Goal: Task Accomplishment & Management: Manage account settings

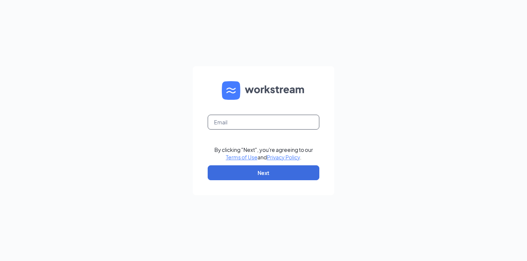
click at [237, 119] on input "text" at bounding box center [264, 122] width 112 height 15
type input "[EMAIL_ADDRESS][DOMAIN_NAME]"
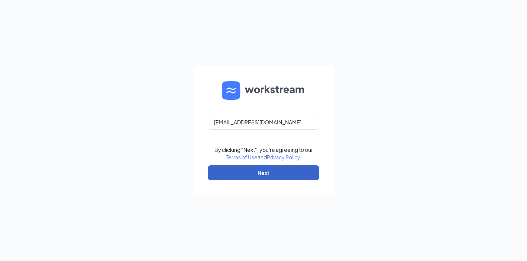
click at [265, 174] on button "Next" at bounding box center [264, 172] width 112 height 15
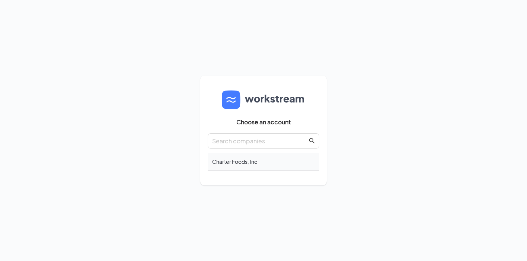
click at [254, 164] on div "Charter Foods, Inc" at bounding box center [264, 162] width 112 height 18
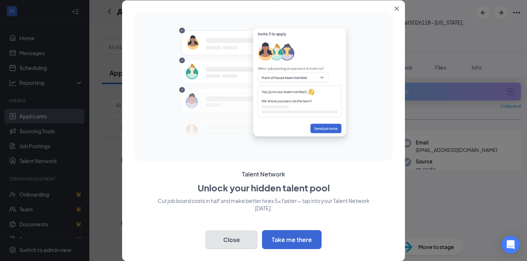
click at [238, 239] on button "Close" at bounding box center [232, 240] width 52 height 19
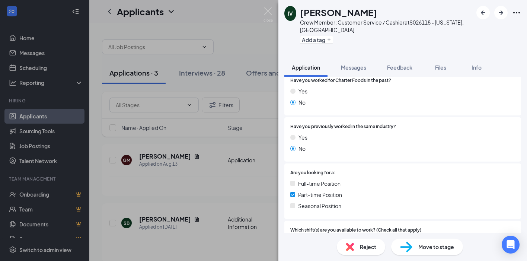
scroll to position [149, 0]
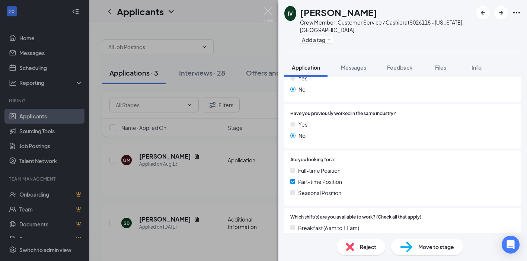
click at [431, 250] on span "Move to stage" at bounding box center [437, 247] width 36 height 8
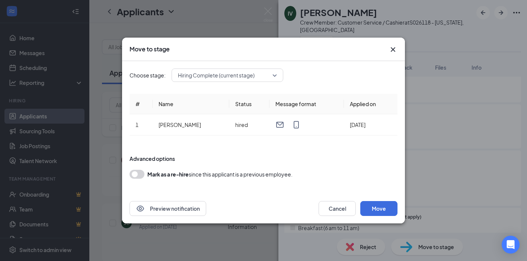
click at [134, 173] on button "button" at bounding box center [137, 174] width 15 height 9
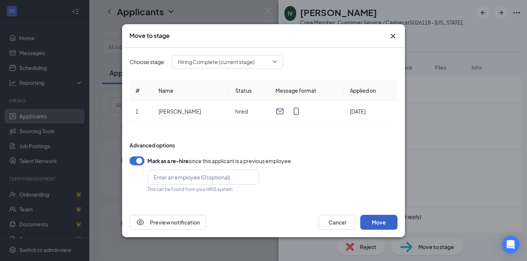
click at [393, 224] on button "Move" at bounding box center [379, 222] width 37 height 15
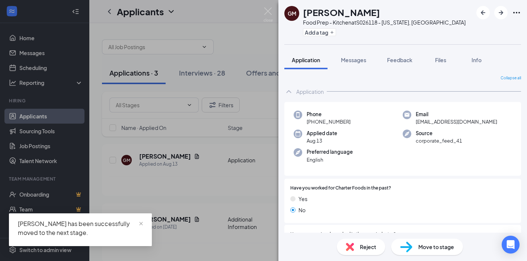
click at [138, 222] on div "[PERSON_NAME] has been successfully moved to the next stage." at bounding box center [80, 228] width 125 height 18
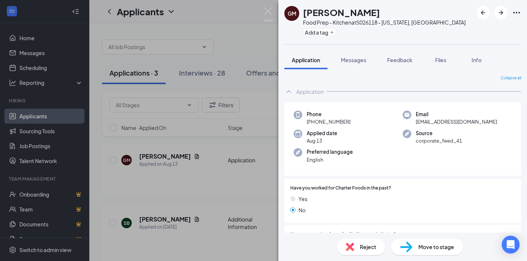
click at [439, 248] on span "Move to stage" at bounding box center [437, 247] width 36 height 8
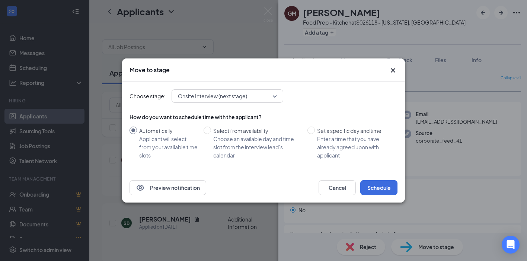
click at [392, 71] on icon "Cross" at bounding box center [393, 70] width 9 height 9
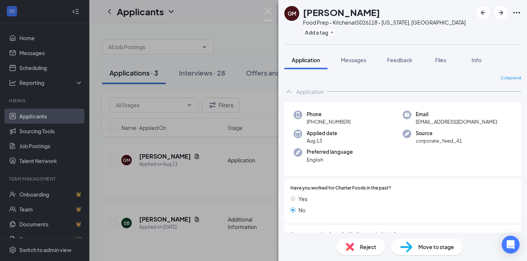
click at [405, 244] on img at bounding box center [406, 247] width 12 height 11
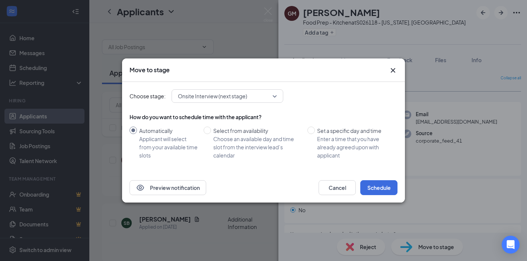
click at [394, 69] on icon "Cross" at bounding box center [393, 70] width 9 height 9
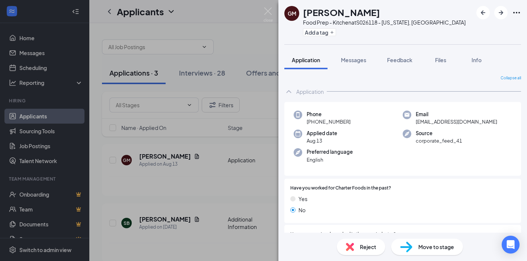
click at [404, 244] on img at bounding box center [406, 247] width 12 height 11
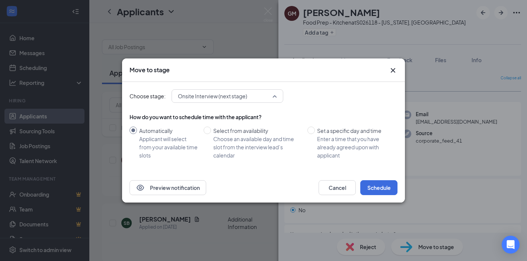
click at [276, 93] on span "Onsite Interview (next stage)" at bounding box center [227, 96] width 99 height 11
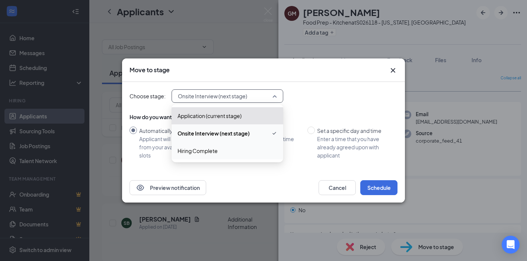
click at [197, 151] on span "Hiring Complete" at bounding box center [198, 151] width 40 height 8
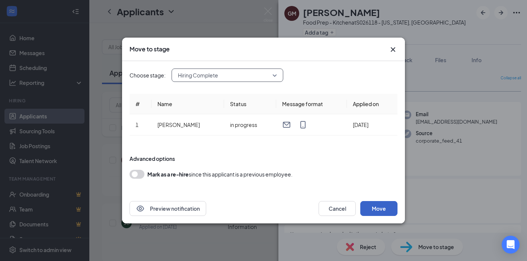
click at [392, 210] on button "Move" at bounding box center [379, 208] width 37 height 15
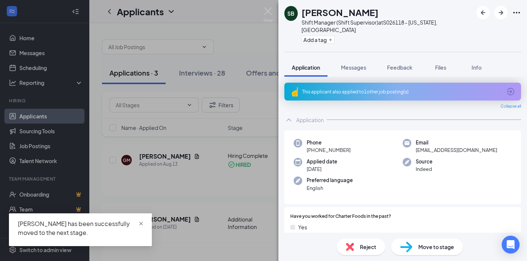
click at [142, 224] on span "close" at bounding box center [141, 223] width 5 height 5
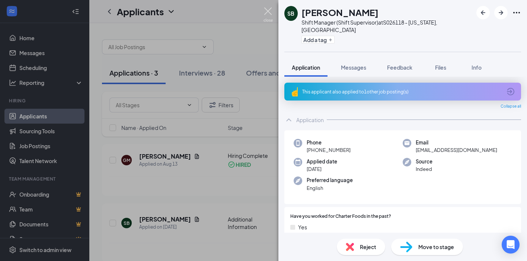
click at [264, 9] on img at bounding box center [268, 14] width 9 height 15
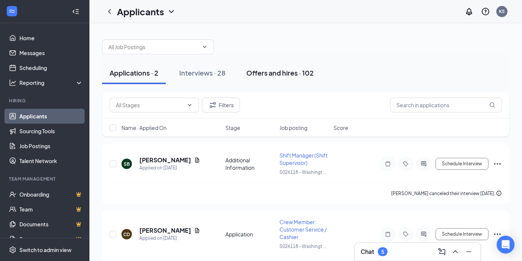
click at [262, 74] on div "Offers and hires · 102" at bounding box center [279, 72] width 67 height 9
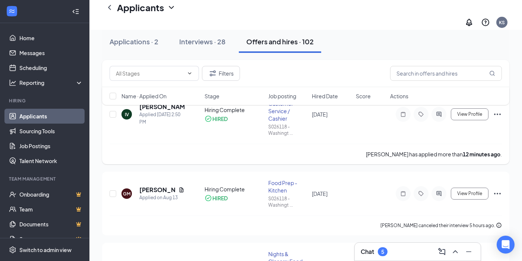
scroll to position [74, 0]
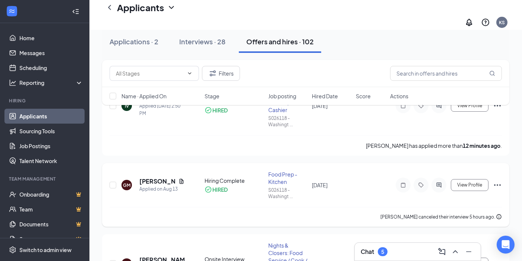
click at [495, 181] on icon "Ellipses" at bounding box center [497, 185] width 9 height 9
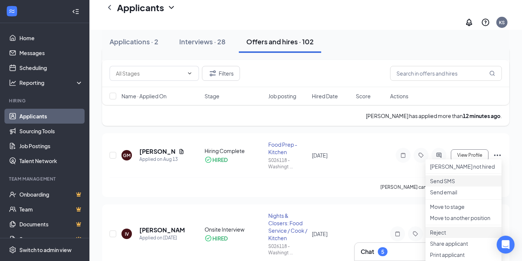
scroll to position [149, 0]
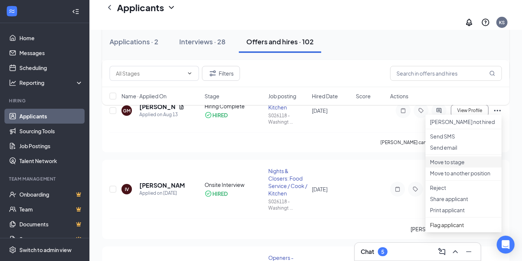
click at [451, 166] on p "Move to stage" at bounding box center [463, 161] width 67 height 7
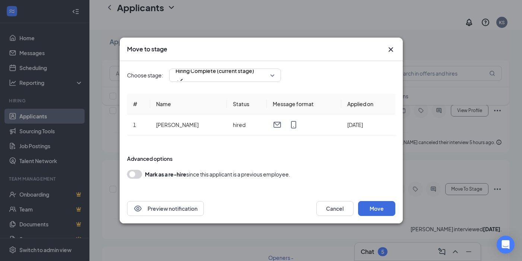
click at [391, 50] on icon "Cross" at bounding box center [390, 49] width 4 height 4
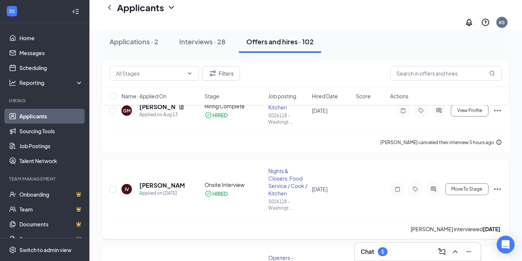
click at [498, 185] on icon "Ellipses" at bounding box center [497, 189] width 9 height 9
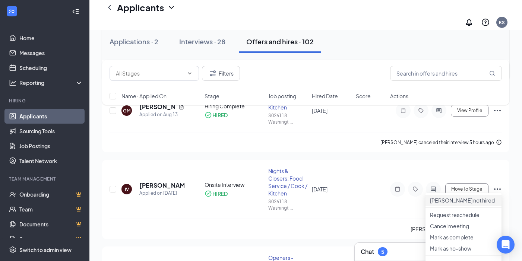
click at [461, 197] on p "[PERSON_NAME] not hired" at bounding box center [463, 200] width 67 height 7
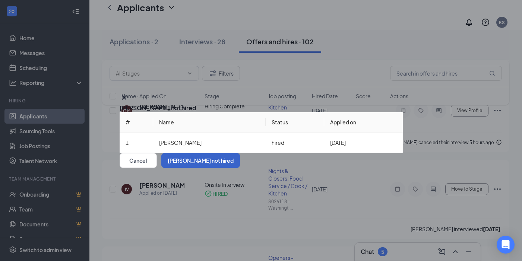
click at [240, 168] on button "[PERSON_NAME] not hired" at bounding box center [200, 160] width 79 height 15
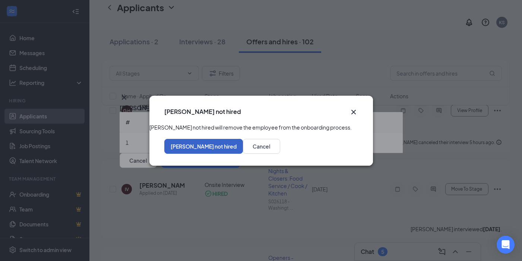
click at [243, 154] on button "[PERSON_NAME] not hired" at bounding box center [203, 146] width 79 height 15
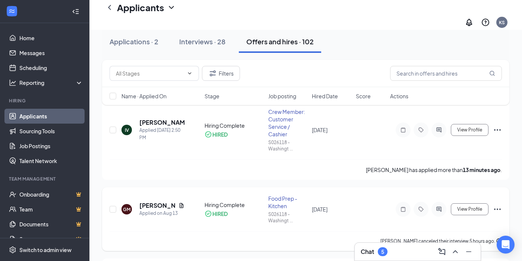
scroll to position [37, 0]
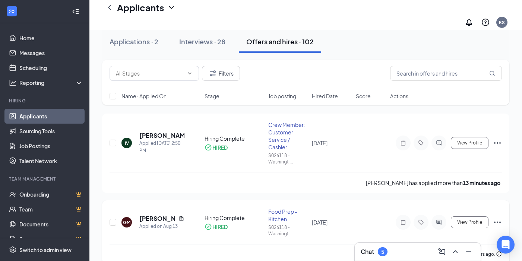
click at [495, 218] on icon "Ellipses" at bounding box center [497, 222] width 9 height 9
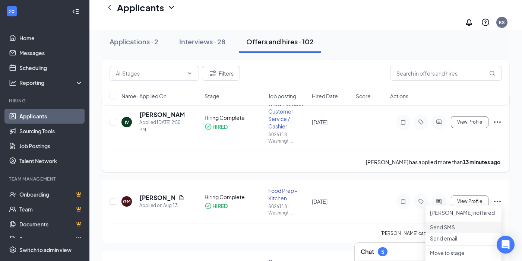
scroll to position [74, 0]
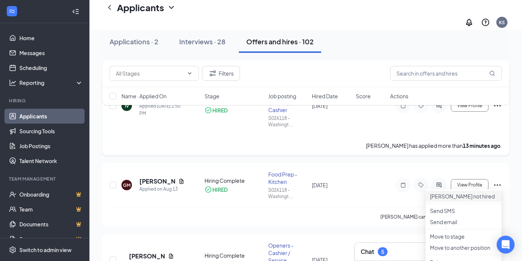
click at [457, 193] on p "[PERSON_NAME] not hired" at bounding box center [463, 196] width 67 height 7
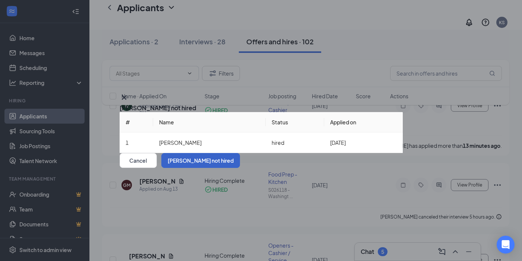
click at [240, 168] on button "[PERSON_NAME] not hired" at bounding box center [200, 160] width 79 height 15
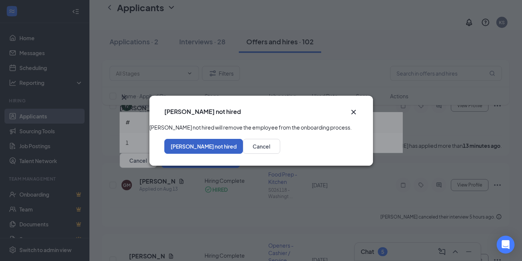
click at [243, 153] on button "[PERSON_NAME] not hired" at bounding box center [203, 146] width 79 height 15
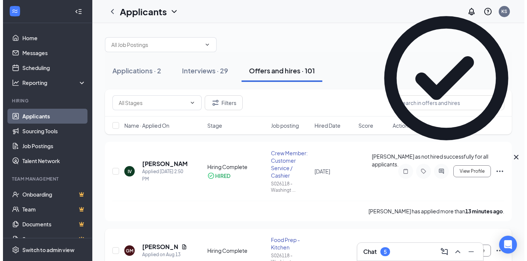
scroll to position [0, 0]
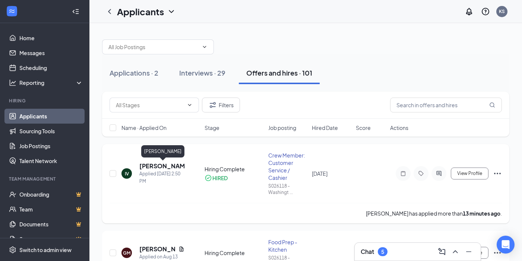
click at [152, 167] on h5 "[PERSON_NAME]" at bounding box center [161, 166] width 45 height 8
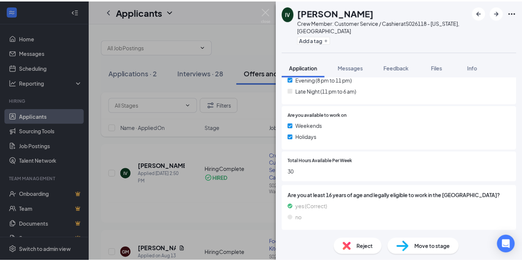
scroll to position [339, 0]
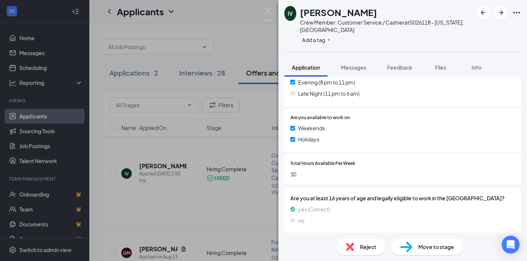
click at [193, 28] on div "IV [PERSON_NAME] Crew Member: Customer Service / Cashier at S026118 - [US_STATE…" at bounding box center [263, 130] width 527 height 261
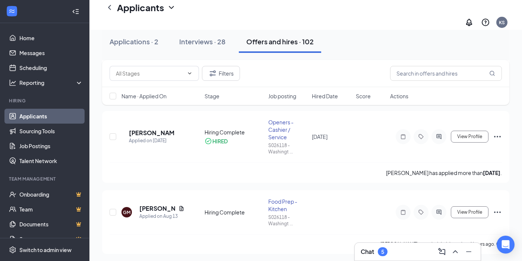
scroll to position [112, 0]
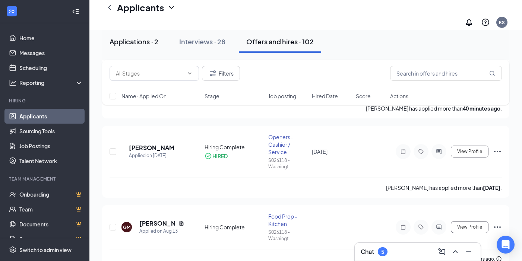
click at [145, 42] on div "Applications · 2" at bounding box center [134, 41] width 49 height 9
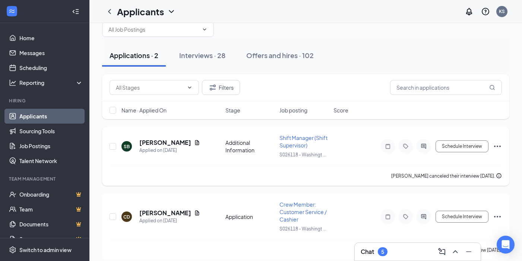
scroll to position [25, 0]
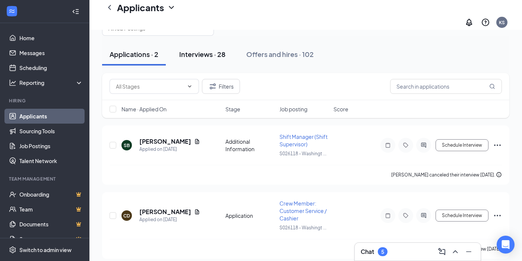
click at [199, 50] on div "Interviews · 28" at bounding box center [202, 54] width 46 height 9
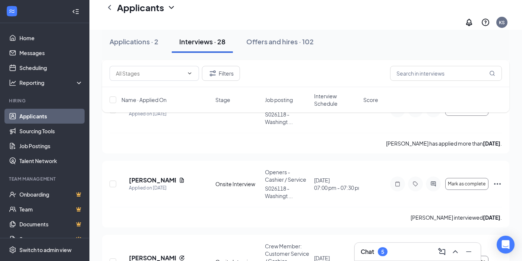
scroll to position [1341, 0]
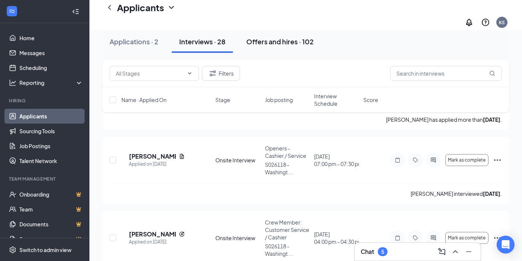
click at [279, 38] on div "Offers and hires · 102" at bounding box center [279, 41] width 67 height 9
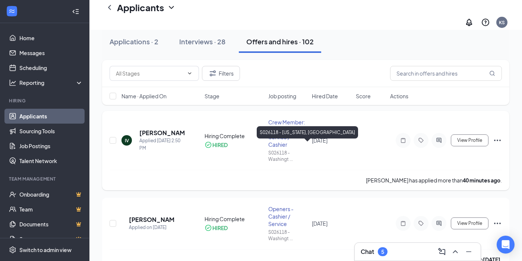
scroll to position [37, 0]
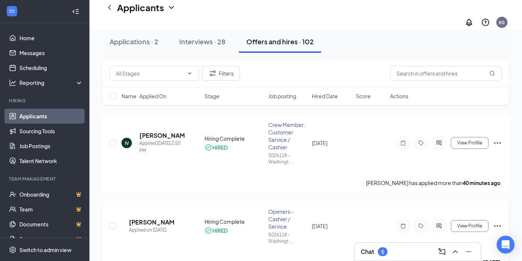
click at [500, 222] on icon "Ellipses" at bounding box center [497, 226] width 9 height 9
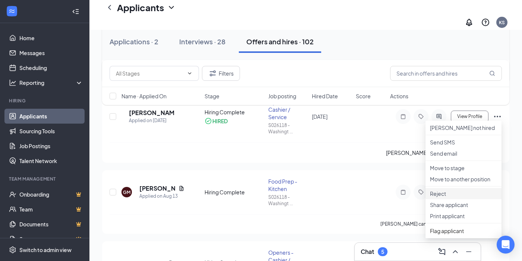
scroll to position [149, 0]
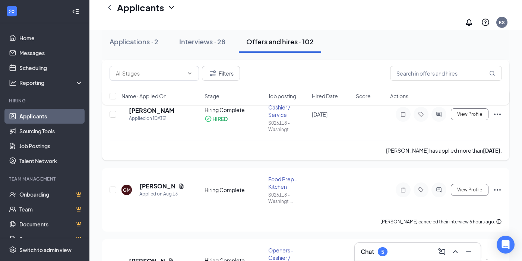
click at [254, 129] on div "[PERSON_NAME] Applied on [DATE] Hiring Complete HIRED Openers - Cashier / Servi…" at bounding box center [306, 118] width 392 height 44
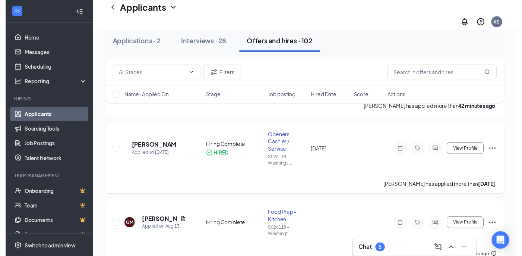
scroll to position [112, 0]
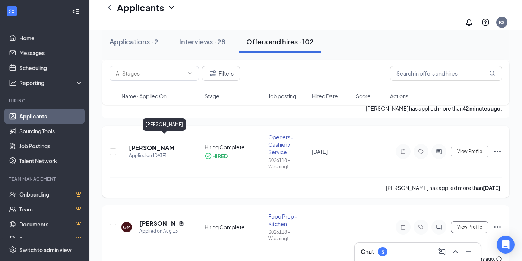
click at [146, 144] on h5 "[PERSON_NAME]" at bounding box center [151, 148] width 45 height 8
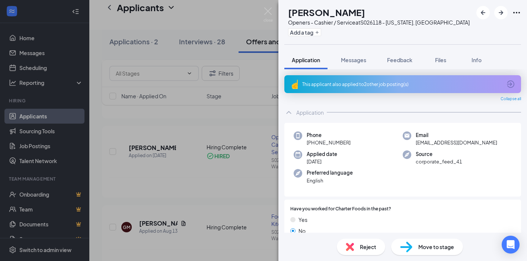
click at [443, 249] on span "Move to stage" at bounding box center [437, 247] width 36 height 8
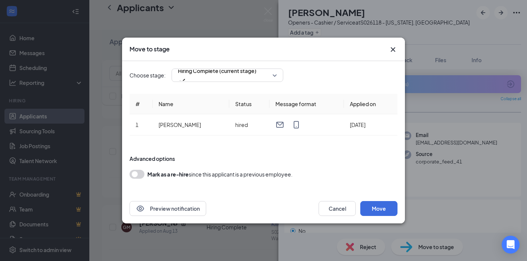
click at [134, 175] on button "button" at bounding box center [137, 174] width 15 height 9
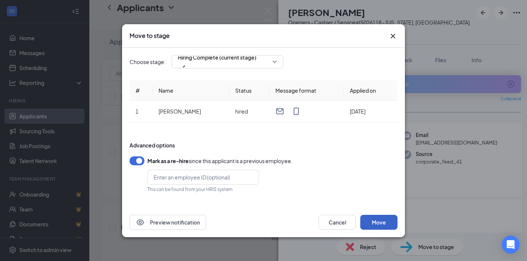
click at [380, 223] on button "Move" at bounding box center [379, 222] width 37 height 15
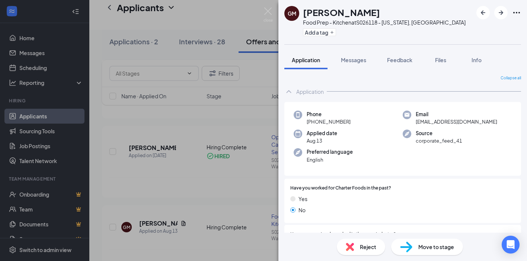
click at [247, 83] on div "GM [PERSON_NAME] Food Prep - Kitchen at S026118 - [US_STATE], [GEOGRAPHIC_DATA]…" at bounding box center [263, 130] width 527 height 261
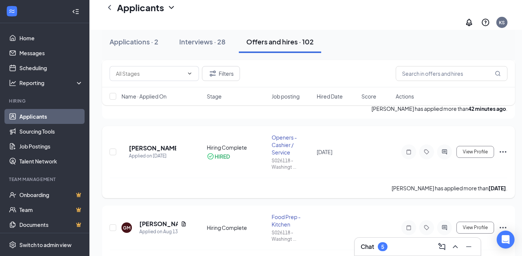
click at [501, 147] on icon "Ellipses" at bounding box center [502, 151] width 9 height 9
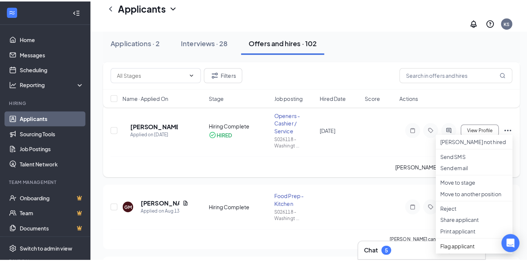
scroll to position [112, 0]
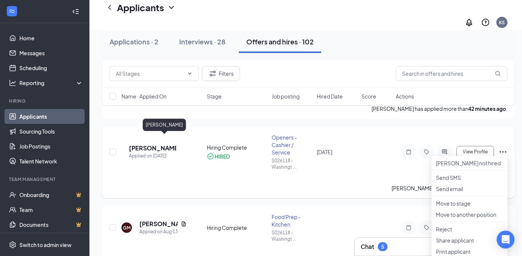
click at [152, 144] on h5 "[PERSON_NAME]" at bounding box center [152, 148] width 47 height 8
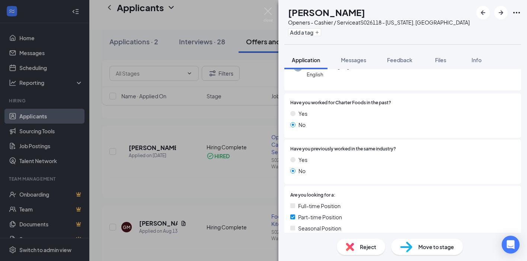
scroll to position [112, 0]
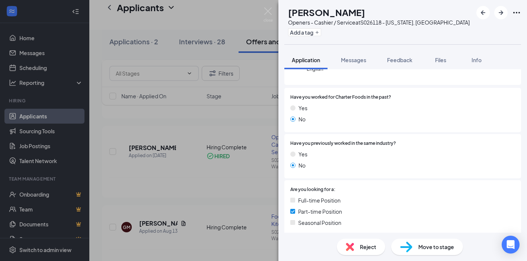
click at [432, 247] on span "Move to stage" at bounding box center [437, 247] width 36 height 8
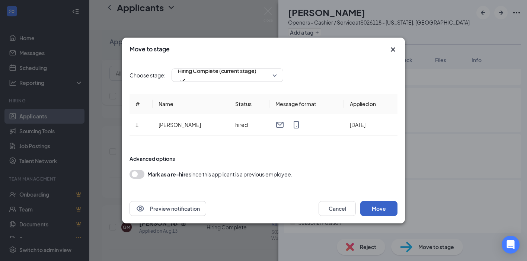
click at [375, 204] on button "Move" at bounding box center [379, 208] width 37 height 15
